Goal: Task Accomplishment & Management: Use online tool/utility

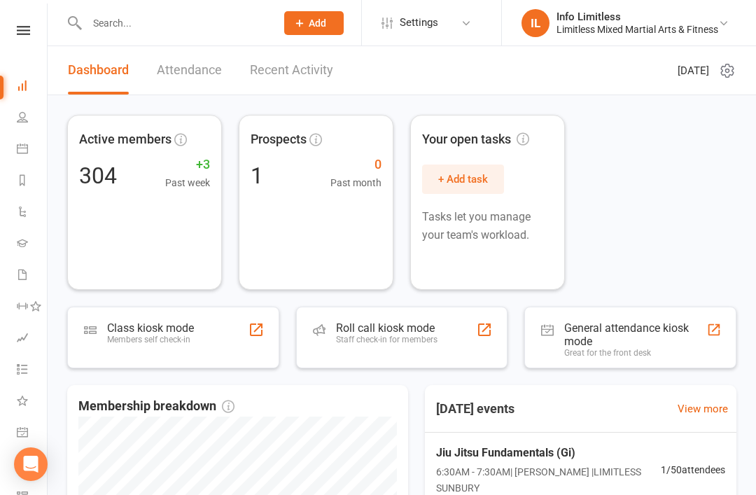
click at [175, 80] on link "Attendance" at bounding box center [189, 70] width 65 height 48
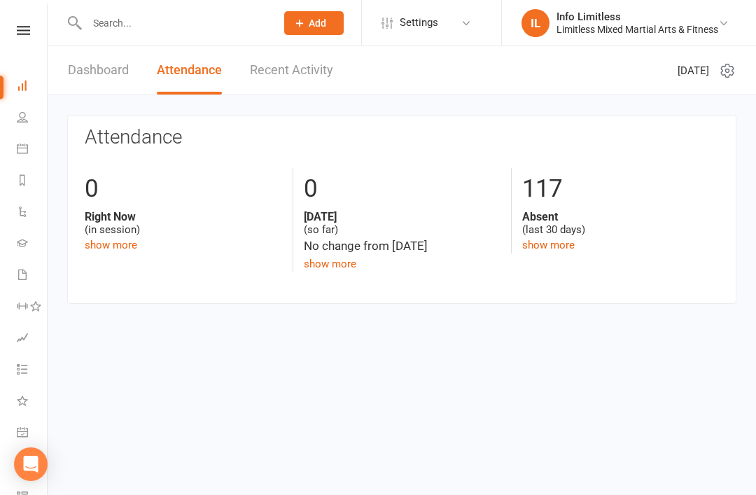
click at [83, 67] on link "Dashboard" at bounding box center [98, 70] width 61 height 48
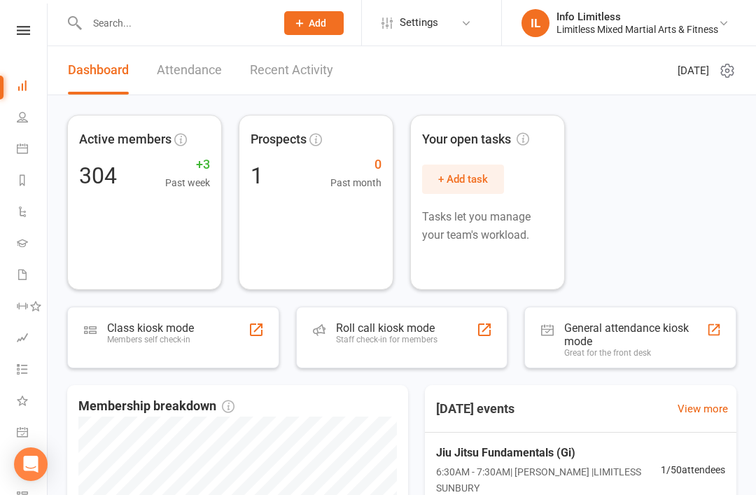
click at [20, 155] on link "Calendar" at bounding box center [32, 149] width 31 height 31
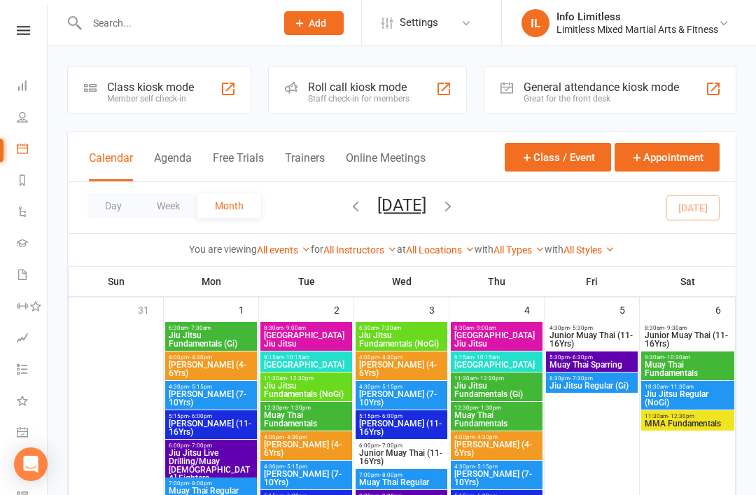
click at [133, 90] on div "Class kiosk mode" at bounding box center [150, 86] width 87 height 13
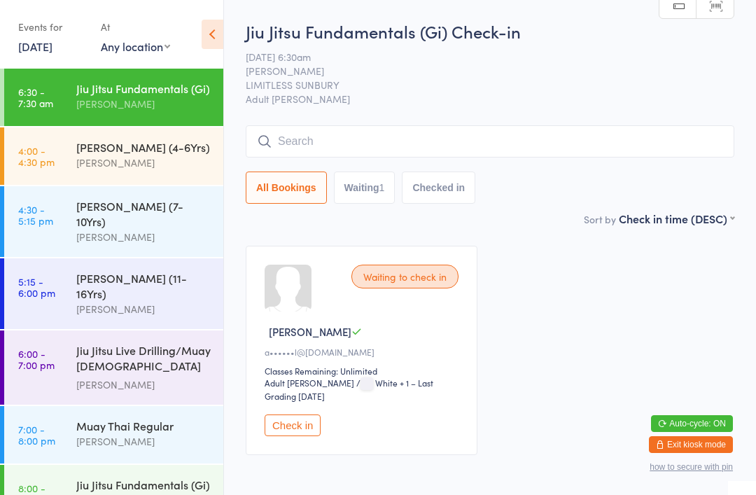
click at [167, 103] on div "[PERSON_NAME]" at bounding box center [143, 104] width 135 height 16
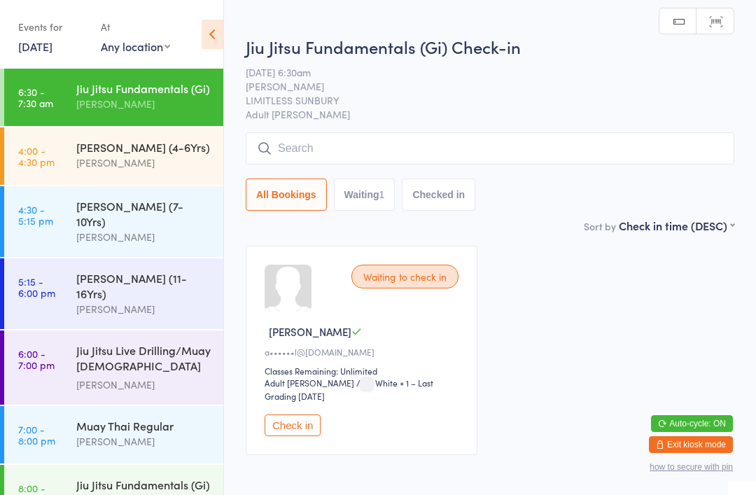
click at [468, 154] on input "search" at bounding box center [490, 148] width 488 height 32
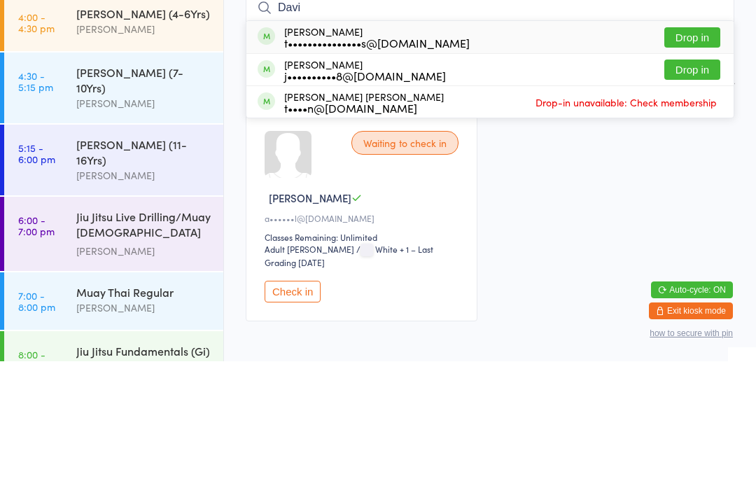
type input "Davi"
click at [703, 161] on button "Drop in" at bounding box center [692, 171] width 56 height 20
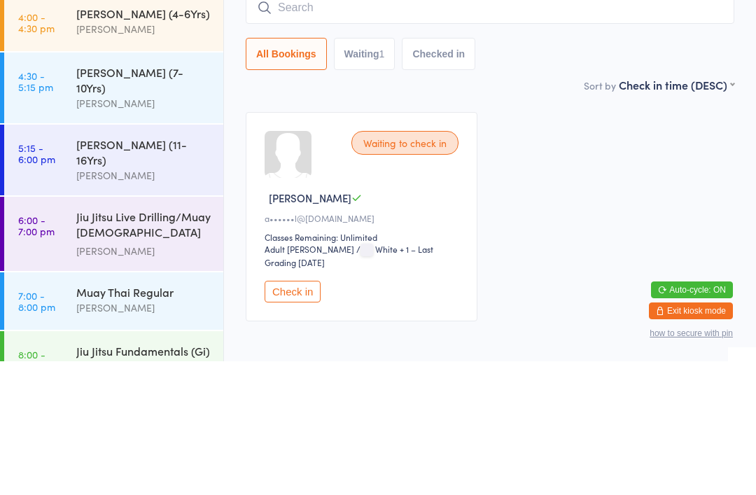
scroll to position [76, 0]
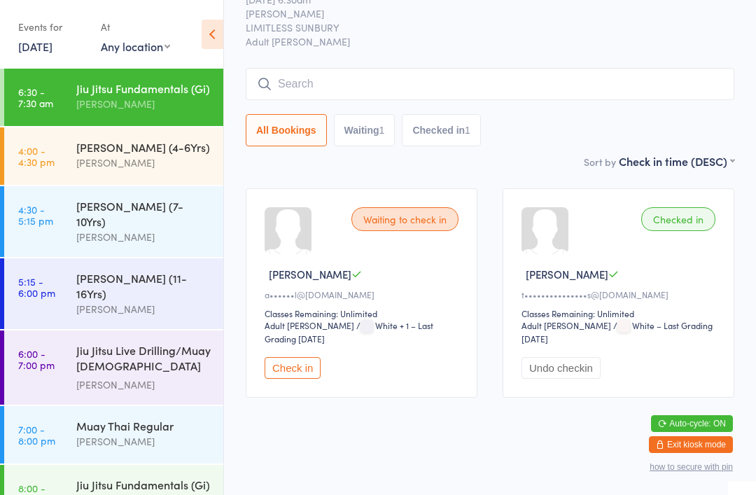
click at [341, 68] on input "search" at bounding box center [490, 84] width 488 height 32
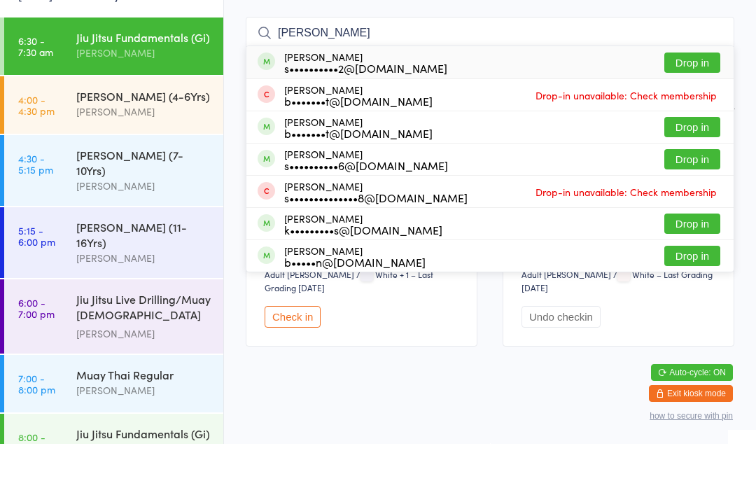
type input "[PERSON_NAME]"
click at [452, 97] on div "[PERSON_NAME] s••••••••••2@[DOMAIN_NAME] Drop in" at bounding box center [489, 113] width 487 height 32
